Goal: Obtain resource: Download file/media

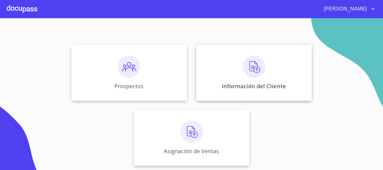
scroll to position [47, 0]
click at [251, 66] on img at bounding box center [254, 66] width 22 height 22
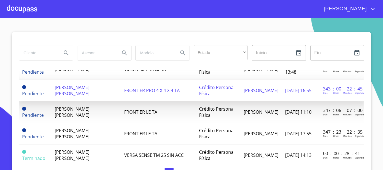
scroll to position [308, 0]
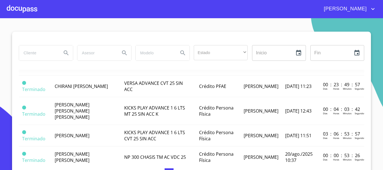
click at [76, 49] on span "[PERSON_NAME] [PERSON_NAME]" at bounding box center [72, 43] width 35 height 12
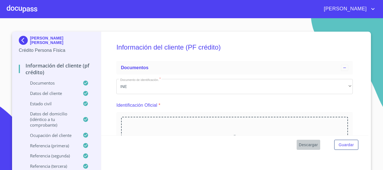
click at [312, 145] on span "Descargar" at bounding box center [308, 144] width 19 height 7
